Goal: Transaction & Acquisition: Purchase product/service

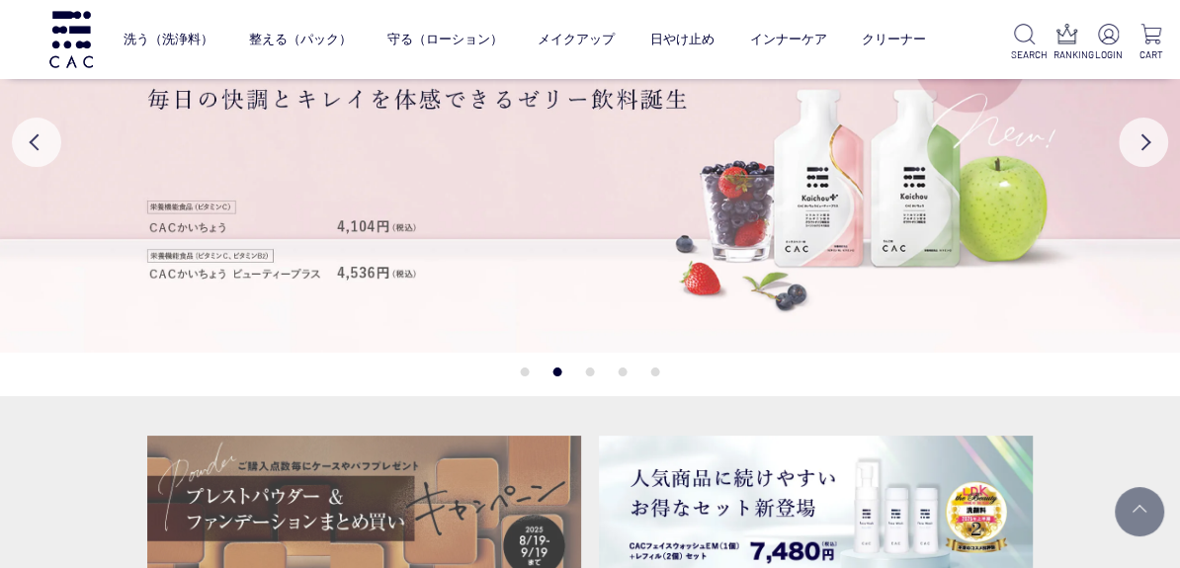
scroll to position [95, 0]
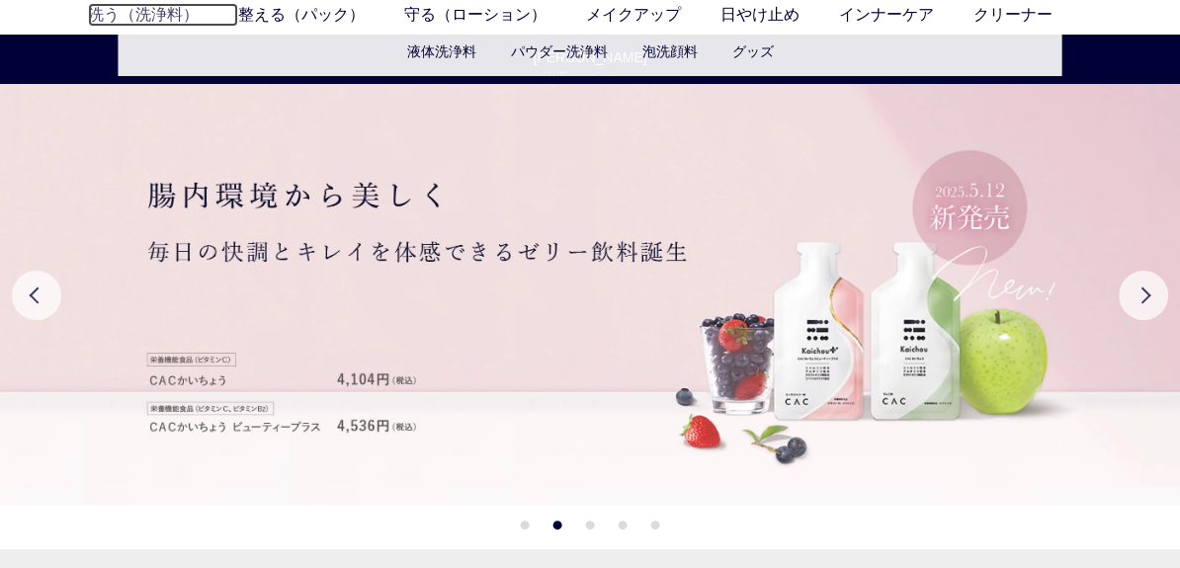
click at [121, 17] on link "洗う（洗浄料）" at bounding box center [163, 15] width 150 height 24
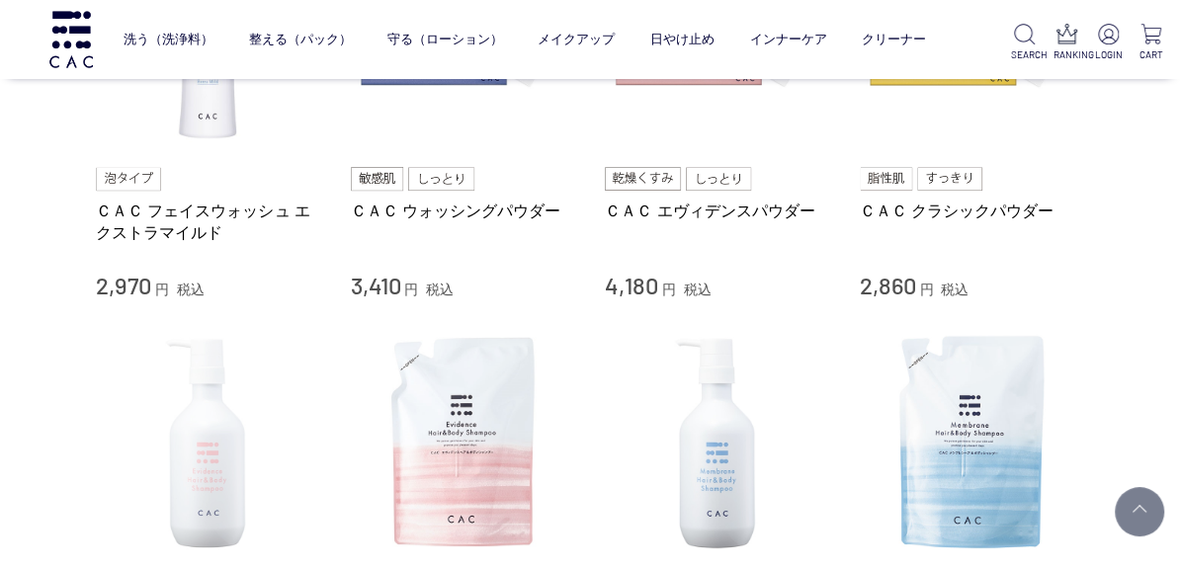
scroll to position [588, 0]
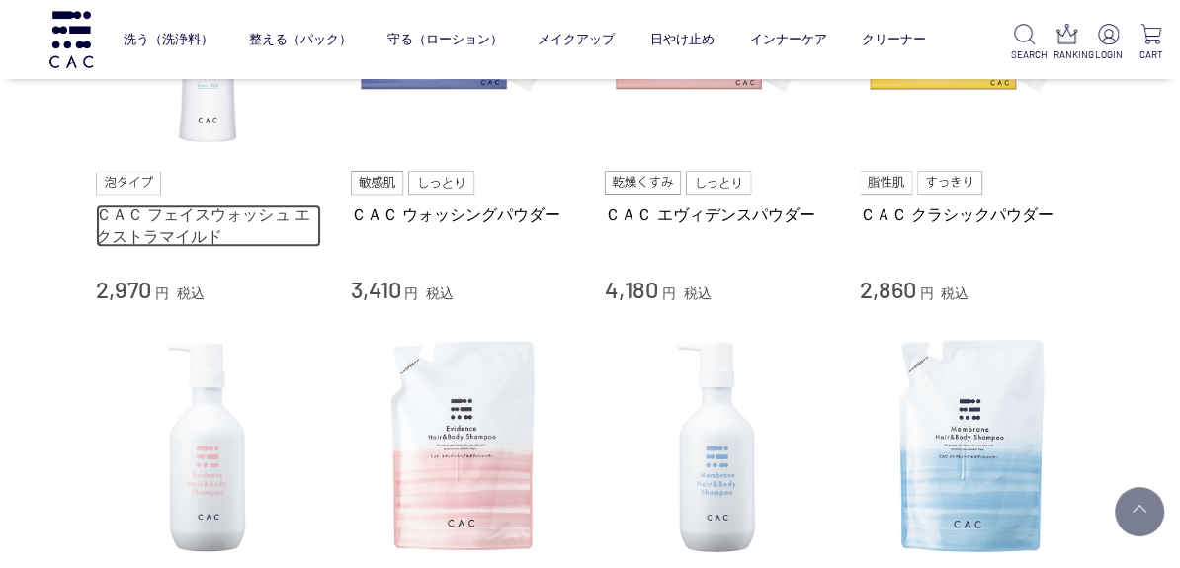
click at [150, 223] on link "ＣＡＣ フェイスウォッシュ エクストラマイルド" at bounding box center [208, 226] width 225 height 43
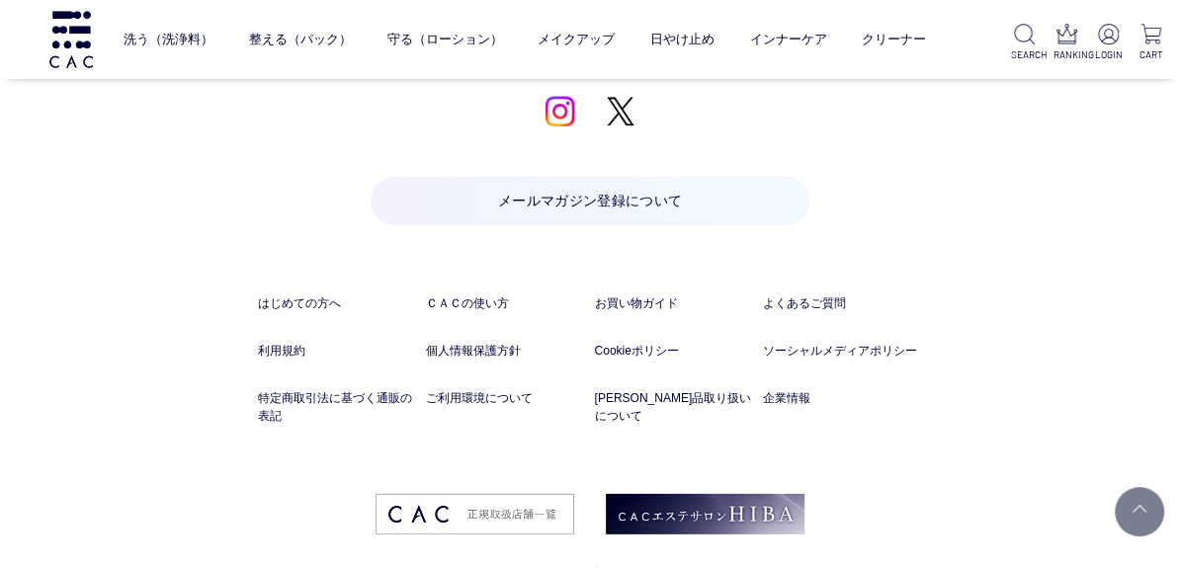
scroll to position [3847, 0]
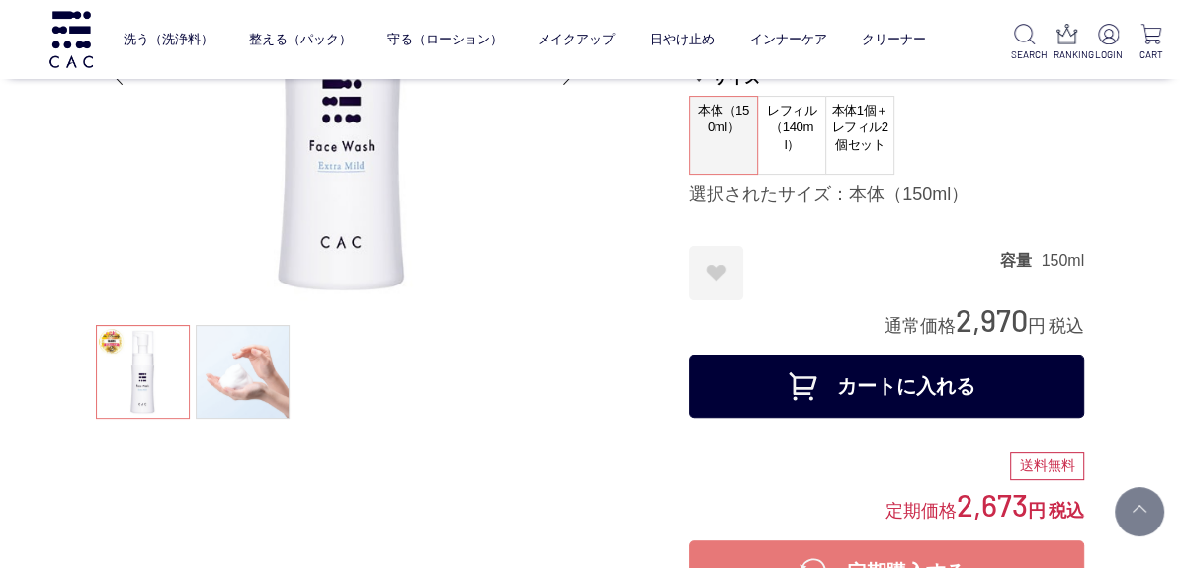
scroll to position [253, 0]
